Goal: Task Accomplishment & Management: Use online tool/utility

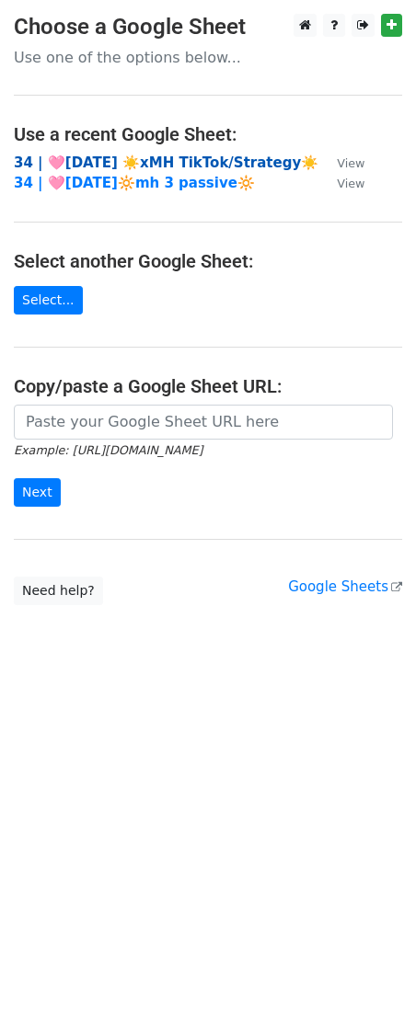
click at [94, 159] on strong "34 | 🩷AUG 9 ☀️xMH TikTok/Strategy☀️" at bounding box center [166, 162] width 304 height 17
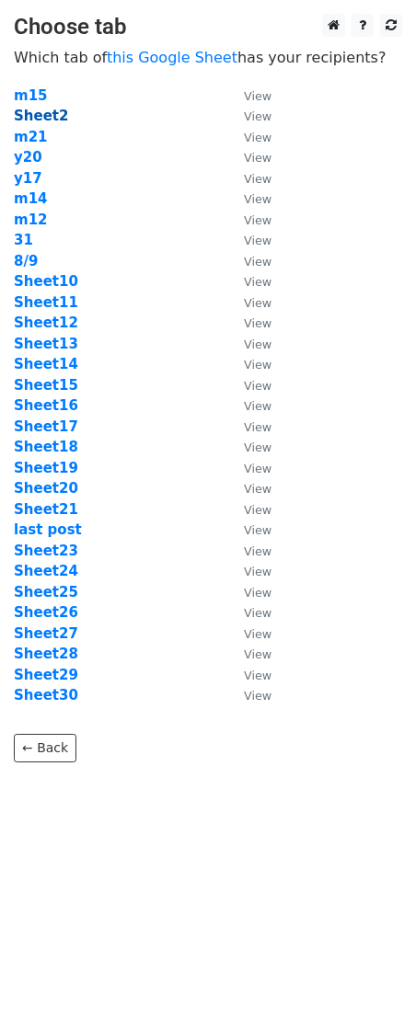
click at [31, 118] on strong "Sheet2" at bounding box center [41, 116] width 54 height 17
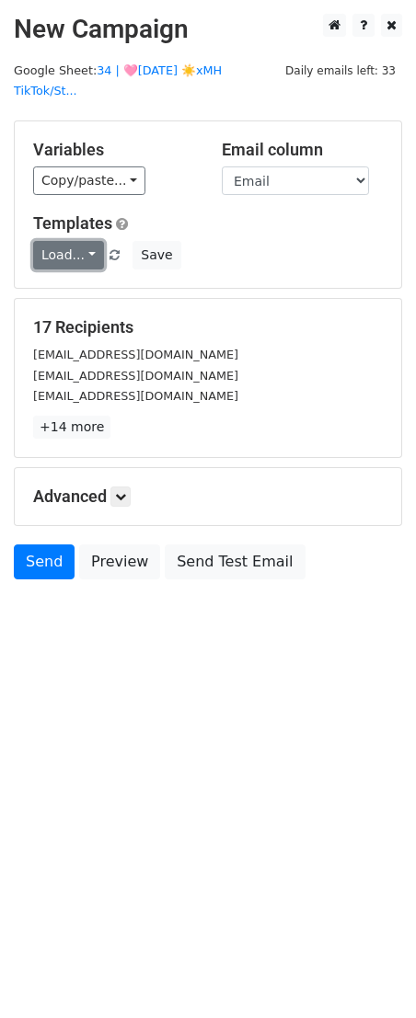
click at [57, 241] on link "Load..." at bounding box center [68, 255] width 71 height 29
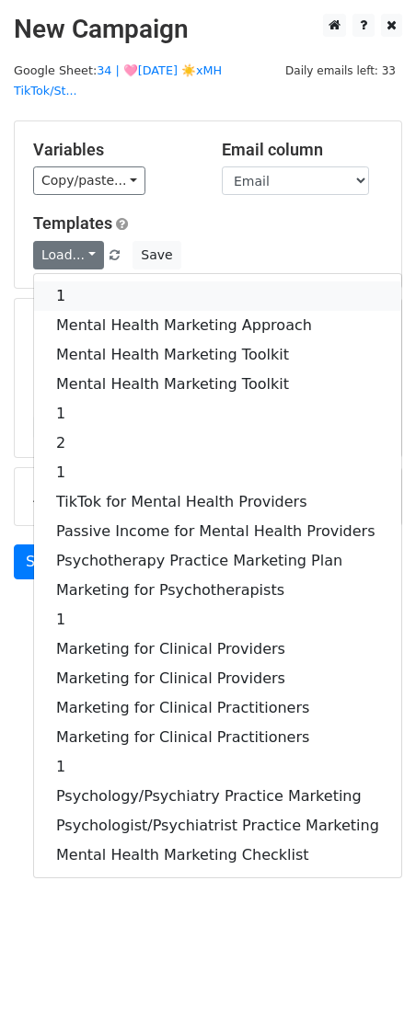
click at [74, 281] on link "1" at bounding box center [217, 295] width 367 height 29
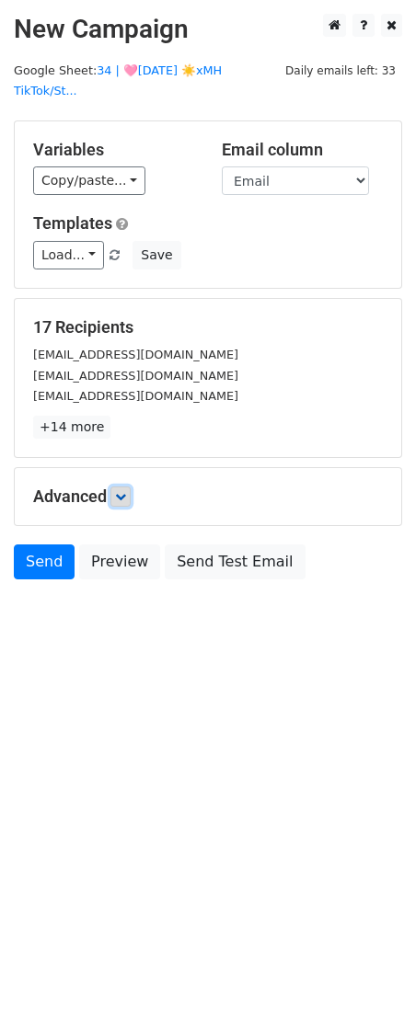
click at [117, 486] on link at bounding box center [120, 496] width 20 height 20
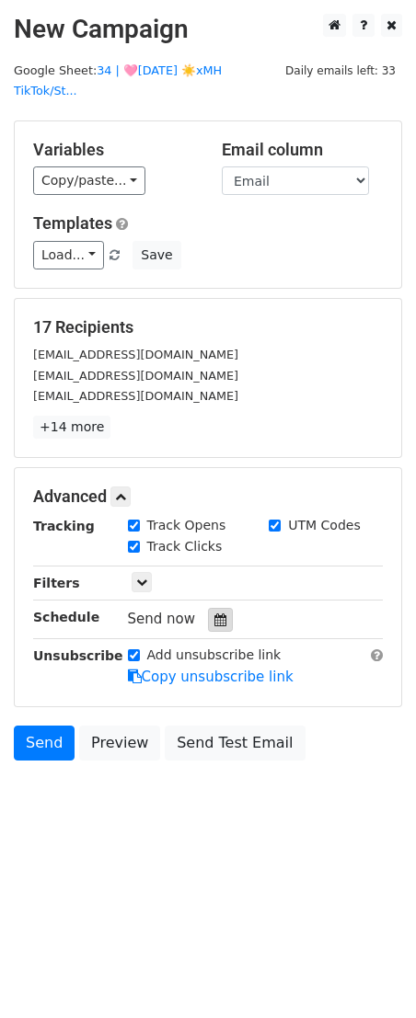
click at [214, 613] on icon at bounding box center [220, 619] width 12 height 13
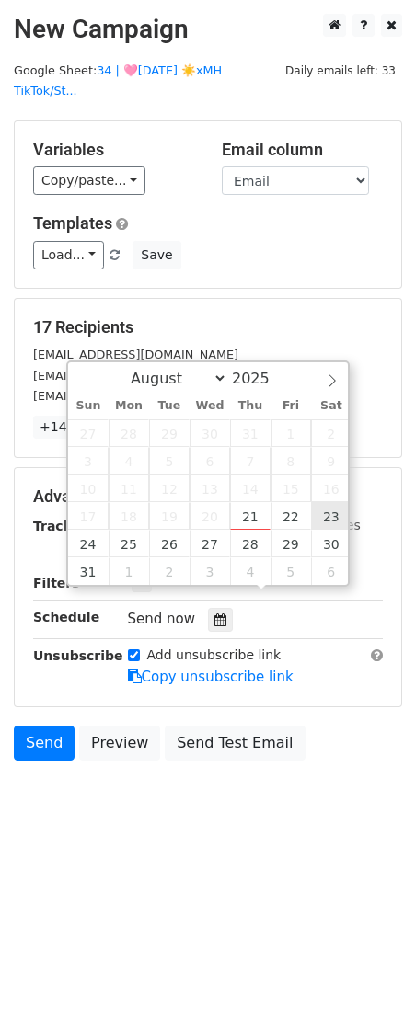
type input "[DATE] 12:00"
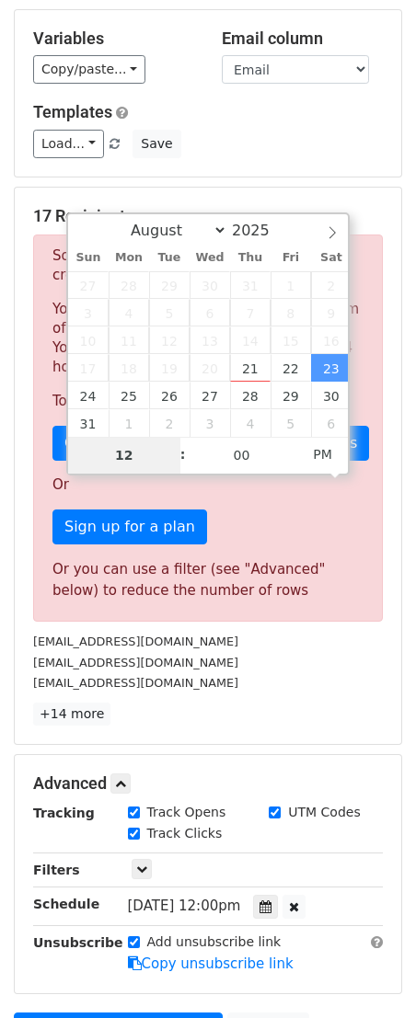
scroll to position [169, 0]
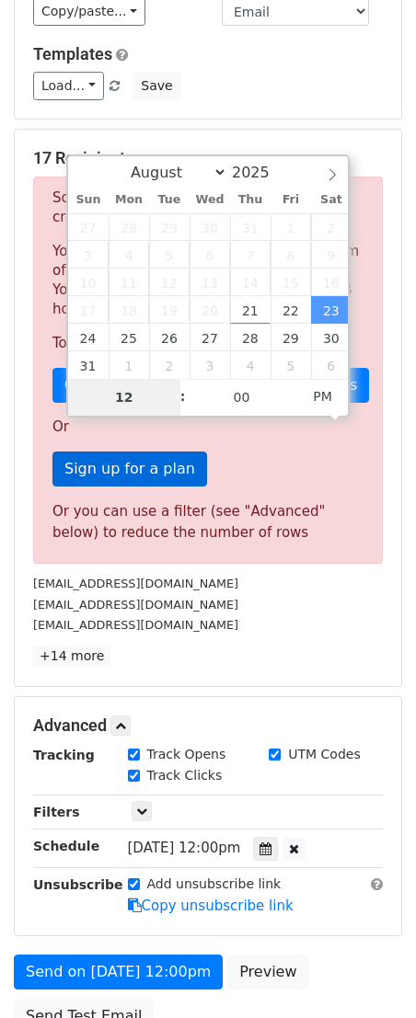
type input "9"
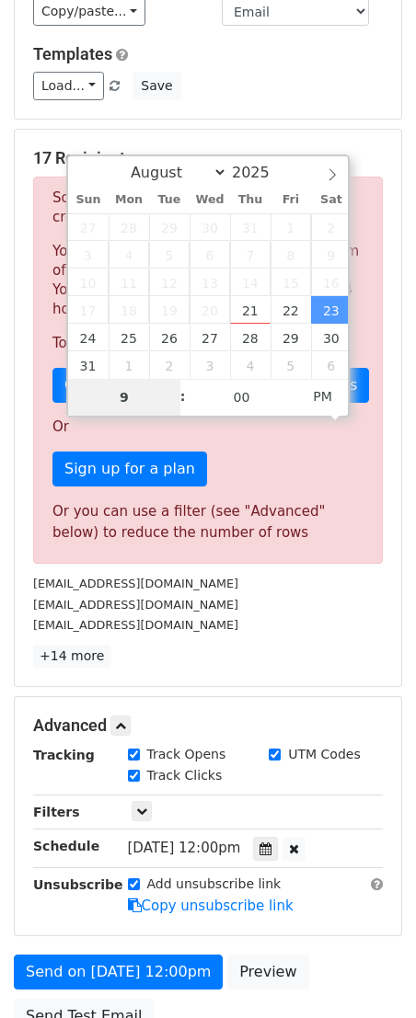
click at [311, 236] on span "2" at bounding box center [331, 227] width 40 height 28
type input "[DATE] 21:00"
click at [290, 573] on div "[EMAIL_ADDRESS][DOMAIN_NAME]" at bounding box center [207, 583] width 377 height 21
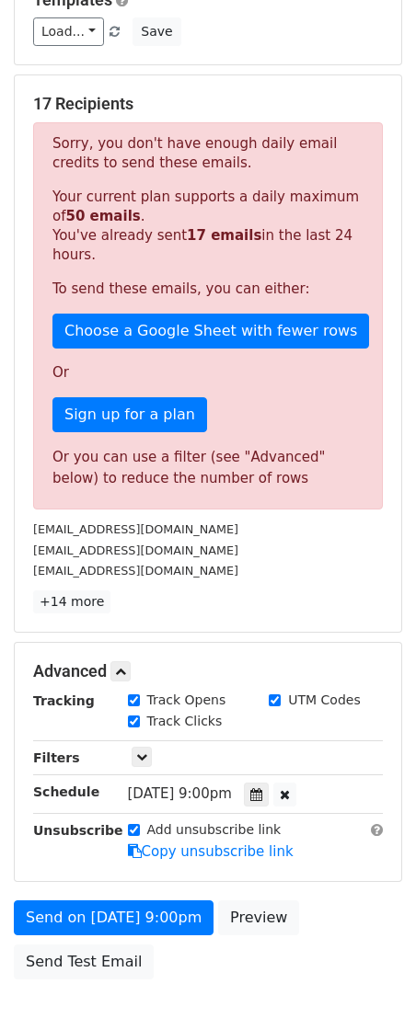
scroll to position [233, 0]
